Goal: Use online tool/utility

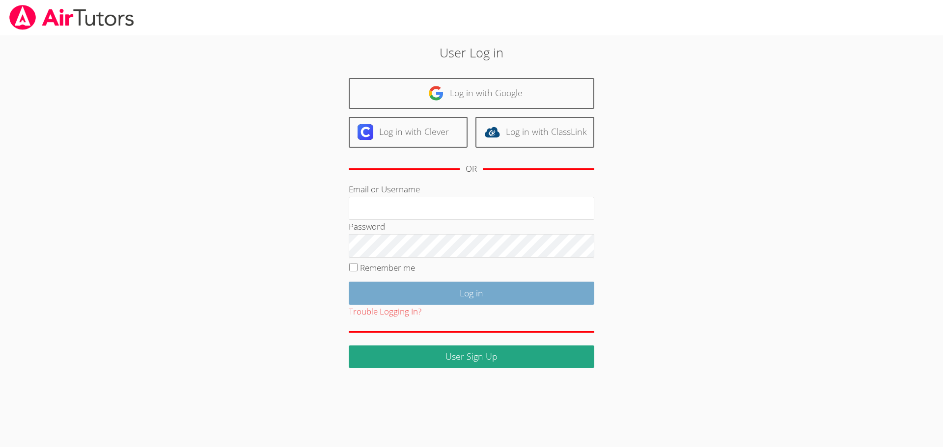
type input "[EMAIL_ADDRESS][DOMAIN_NAME]"
click at [490, 294] on input "Log in" at bounding box center [472, 293] width 246 height 23
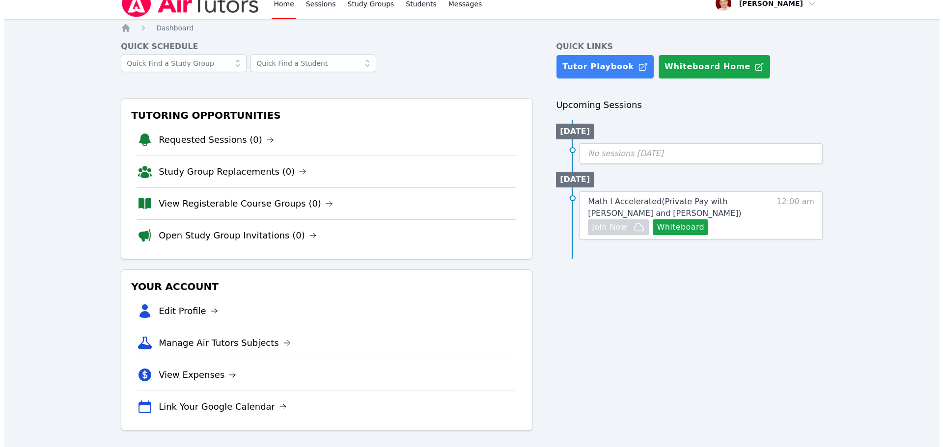
scroll to position [16, 0]
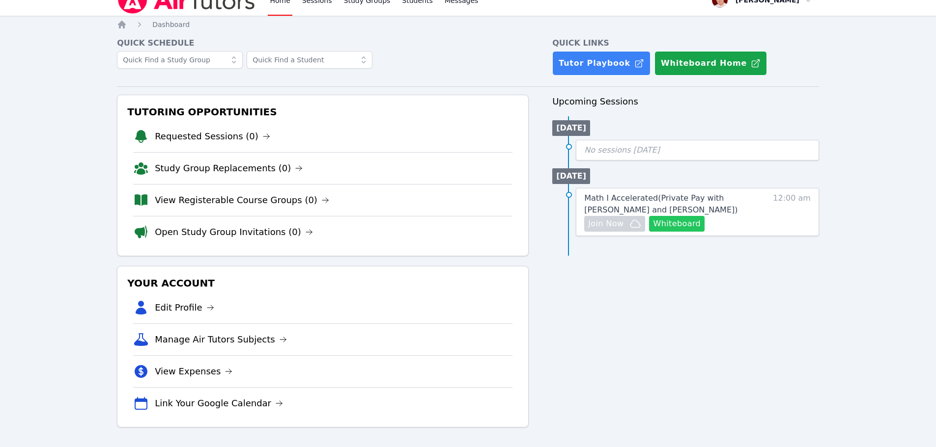
click at [679, 222] on button "Whiteboard" at bounding box center [677, 224] width 56 height 16
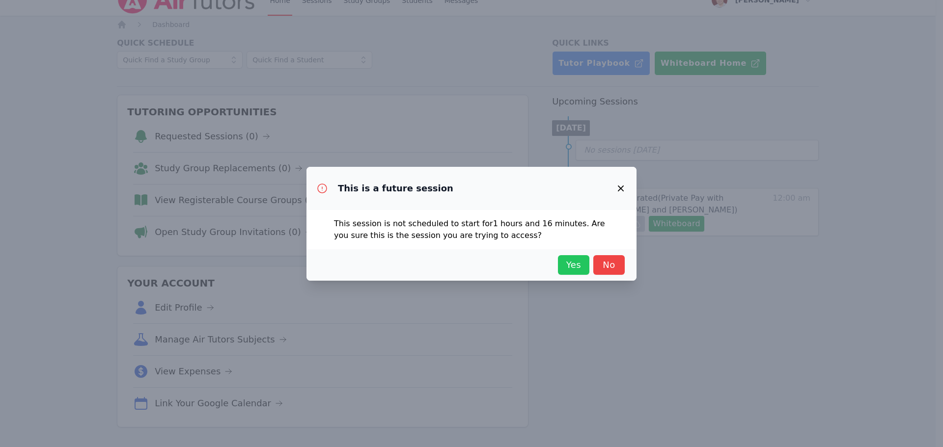
click at [574, 270] on span "Yes" at bounding box center [574, 265] width 22 height 14
